Goal: Information Seeking & Learning: Check status

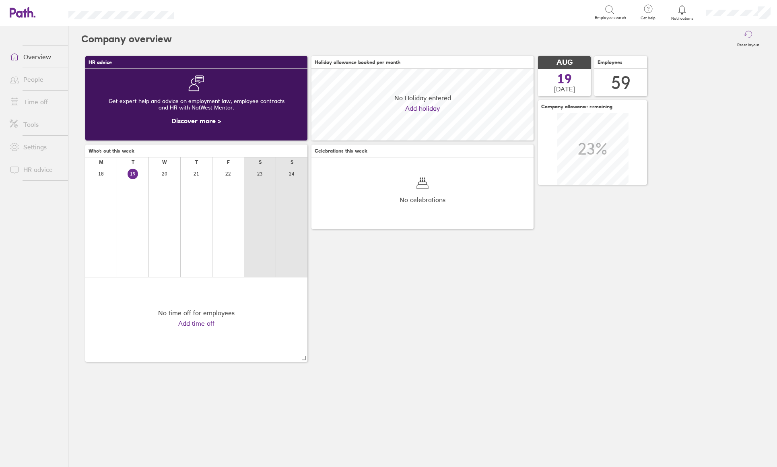
scroll to position [72, 222]
click at [36, 104] on link "Time off" at bounding box center [35, 102] width 65 height 16
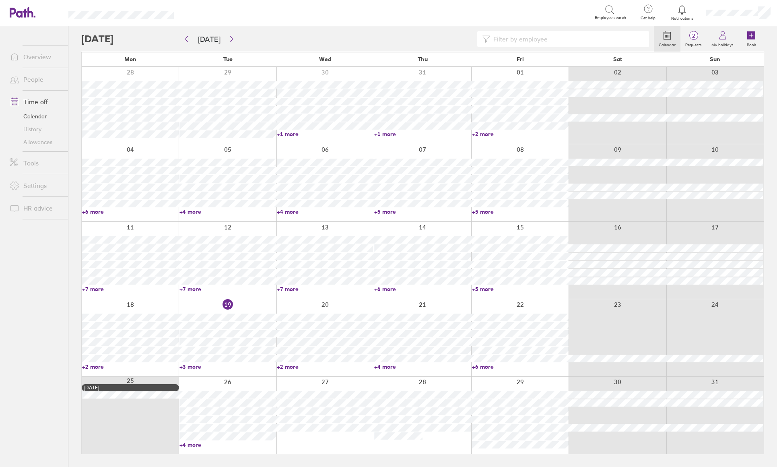
click at [388, 289] on link "+6 more" at bounding box center [422, 288] width 97 height 7
click at [97, 292] on link "+7 more" at bounding box center [130, 288] width 97 height 7
click at [94, 290] on link "+7 more" at bounding box center [130, 288] width 97 height 7
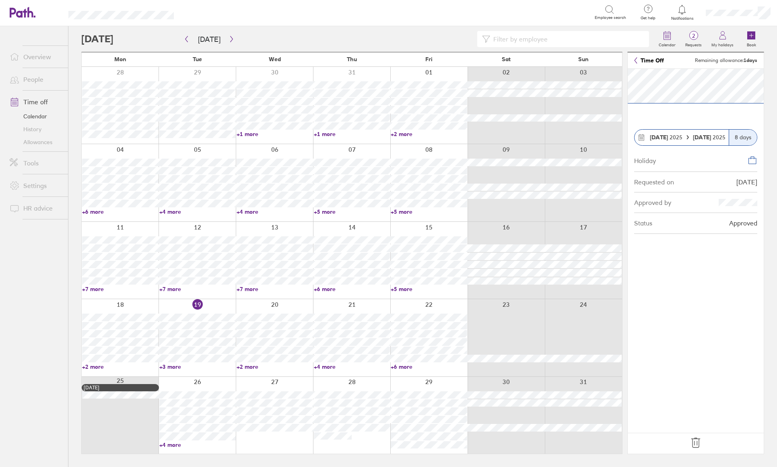
click at [498, 38] on input at bounding box center [567, 38] width 154 height 15
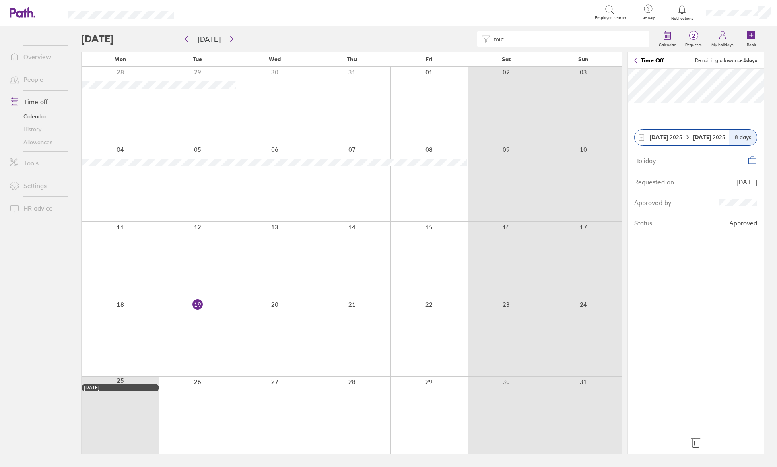
drag, startPoint x: 510, startPoint y: 43, endPoint x: 471, endPoint y: 42, distance: 39.0
click at [471, 42] on div "mic" at bounding box center [367, 39] width 573 height 16
drag, startPoint x: 520, startPoint y: 43, endPoint x: 474, endPoint y: 45, distance: 45.9
click at [474, 45] on div "anth" at bounding box center [367, 39] width 573 height 16
drag, startPoint x: 507, startPoint y: 41, endPoint x: 485, endPoint y: 41, distance: 21.7
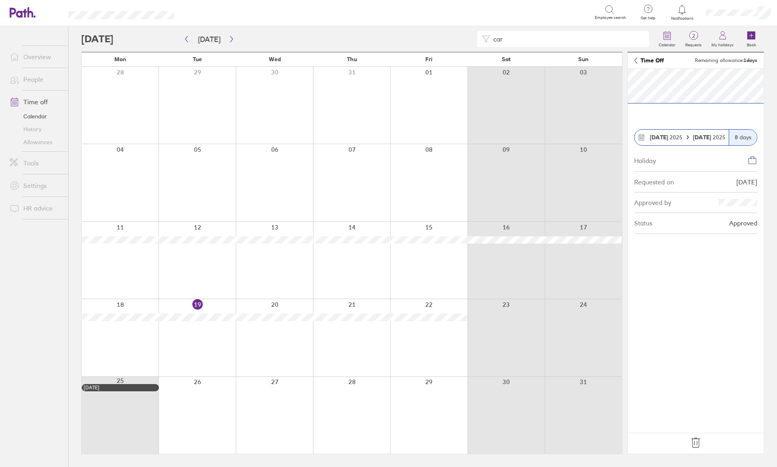
click at [485, 41] on div "car" at bounding box center [563, 39] width 172 height 16
drag, startPoint x: 566, startPoint y: 32, endPoint x: 459, endPoint y: 39, distance: 107.3
click at [459, 39] on div "rya" at bounding box center [367, 39] width 573 height 16
drag, startPoint x: 601, startPoint y: 41, endPoint x: 412, endPoint y: 44, distance: 189.6
click at [412, 44] on div "rob" at bounding box center [367, 39] width 573 height 16
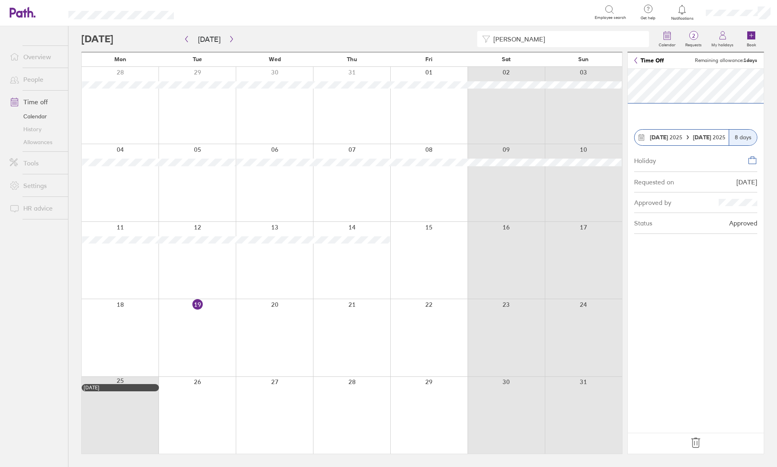
drag, startPoint x: 510, startPoint y: 41, endPoint x: 473, endPoint y: 42, distance: 37.0
click at [473, 42] on div "[PERSON_NAME]" at bounding box center [367, 39] width 573 height 16
drag, startPoint x: 536, startPoint y: 39, endPoint x: 453, endPoint y: 39, distance: 83.7
click at [453, 39] on div "finl" at bounding box center [367, 39] width 573 height 16
drag, startPoint x: 514, startPoint y: 35, endPoint x: 470, endPoint y: 38, distance: 43.9
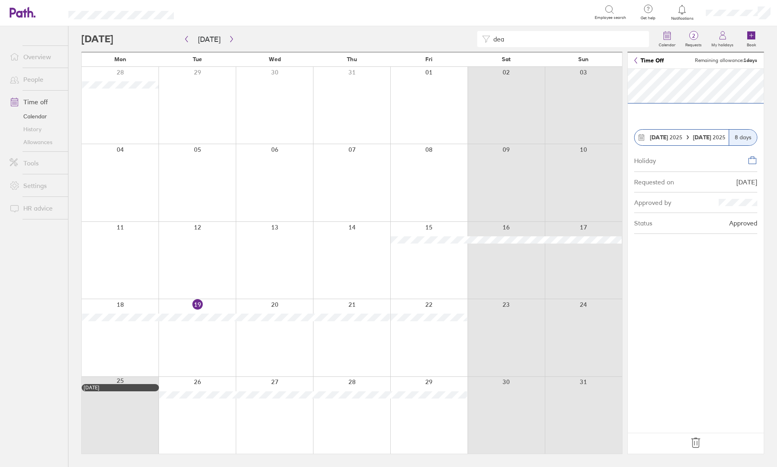
click at [470, 38] on div "dea" at bounding box center [367, 39] width 573 height 16
drag, startPoint x: 515, startPoint y: 42, endPoint x: 488, endPoint y: 42, distance: 26.6
click at [488, 42] on div "cra" at bounding box center [563, 39] width 172 height 16
type input "war"
click at [31, 58] on link "Overview" at bounding box center [35, 57] width 65 height 16
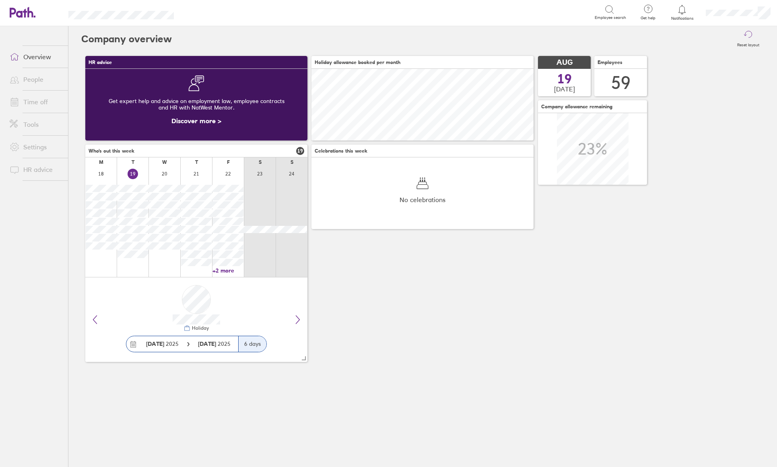
scroll to position [72, 222]
